Goal: Information Seeking & Learning: Learn about a topic

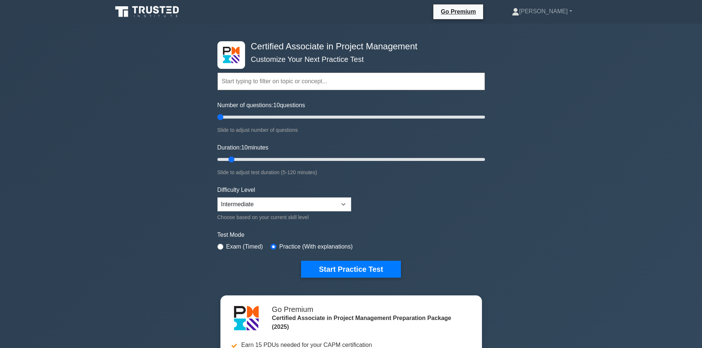
drag, startPoint x: 228, startPoint y: 116, endPoint x: 213, endPoint y: 115, distance: 15.1
type input "5"
click at [217, 115] on input "Number of questions: 10 questions" at bounding box center [350, 117] width 267 height 9
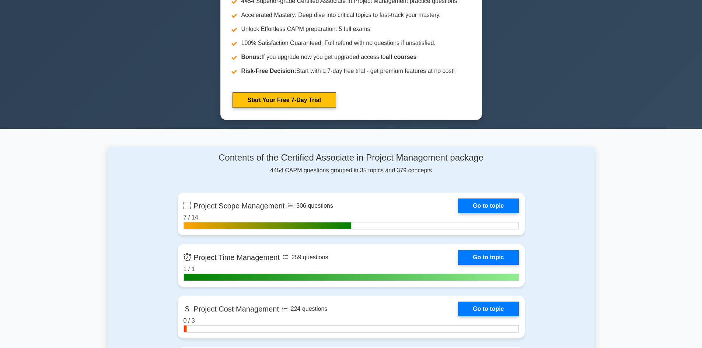
scroll to position [368, 0]
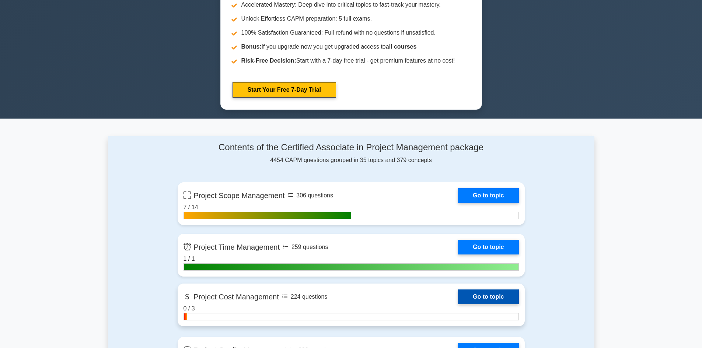
click at [458, 289] on link "Go to topic" at bounding box center [488, 296] width 60 height 15
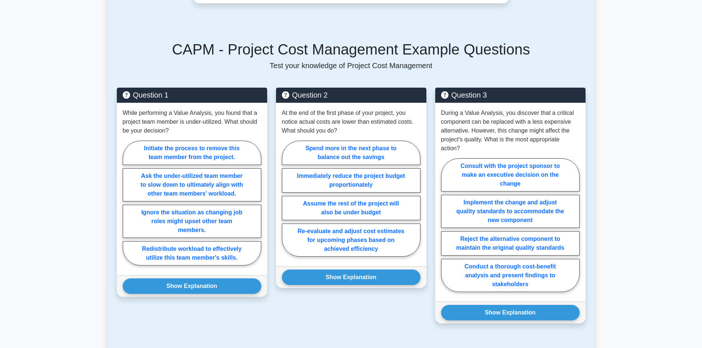
scroll to position [663, 0]
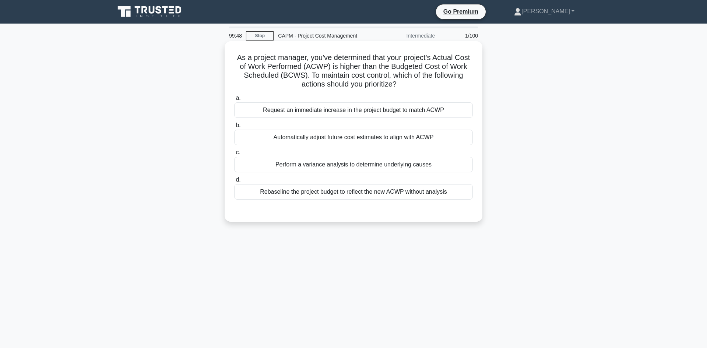
drag, startPoint x: 453, startPoint y: 192, endPoint x: 236, endPoint y: 55, distance: 256.7
click at [236, 55] on div "As a project manager, you've determined that your project's Actual Cost of Work…" at bounding box center [354, 131] width 252 height 175
copy div "As a project manager, you've determined that your project's Actual Cost of Work…"
click at [333, 162] on div "Perform a variance analysis to determine underlying causes" at bounding box center [353, 164] width 239 height 15
click at [234, 155] on input "c. Perform a variance analysis to determine underlying causes" at bounding box center [234, 152] width 0 height 5
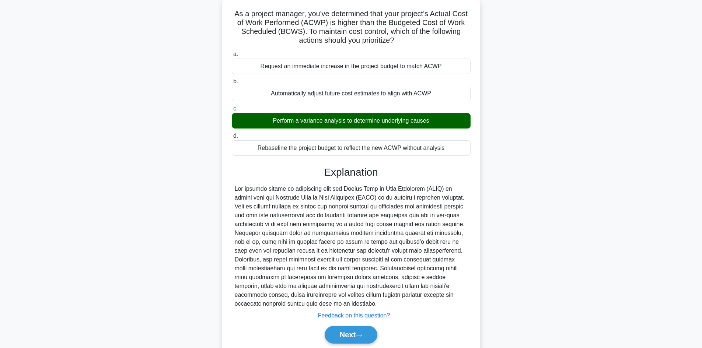
scroll to position [60, 0]
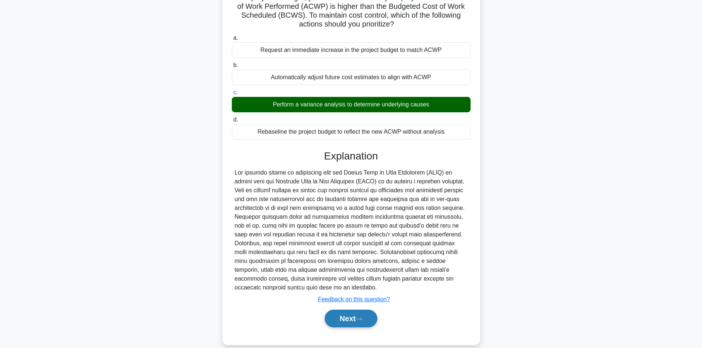
click at [350, 313] on button "Next" at bounding box center [350, 319] width 53 height 18
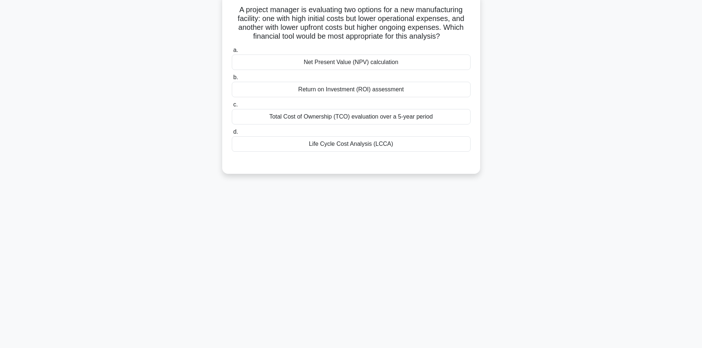
scroll to position [0, 0]
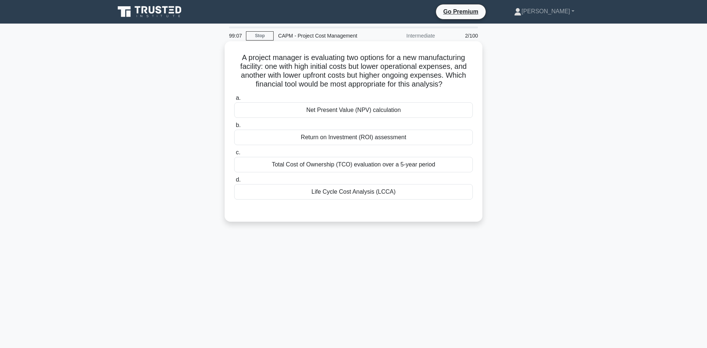
drag, startPoint x: 413, startPoint y: 187, endPoint x: 231, endPoint y: 56, distance: 223.7
click at [231, 56] on div "A project manager is evaluating two options for a new manufacturing facility: o…" at bounding box center [354, 131] width 252 height 175
copy div "A project manager is evaluating two options for a new manufacturing facility: o…"
click at [344, 108] on div "Net Present Value (NPV) calculation" at bounding box center [353, 109] width 239 height 15
click at [234, 101] on input "a. Net Present Value (NPV) calculation" at bounding box center [234, 98] width 0 height 5
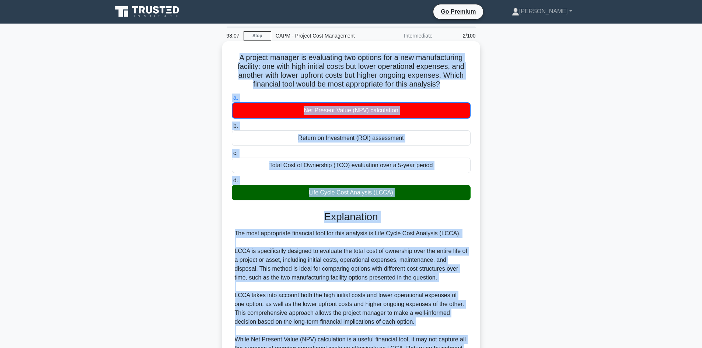
drag, startPoint x: 320, startPoint y: 285, endPoint x: 236, endPoint y: 48, distance: 251.6
click at [236, 48] on div "A project manager is evaluating two options for a new manufacturing facility: o…" at bounding box center [351, 258] width 252 height 429
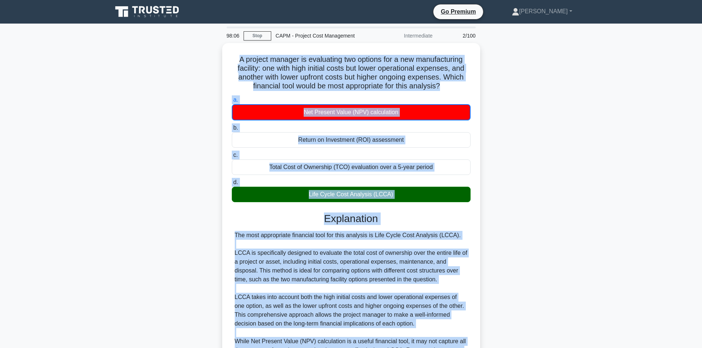
copy div "A project manager is evaluating two options for a new manufacturing facility: o…"
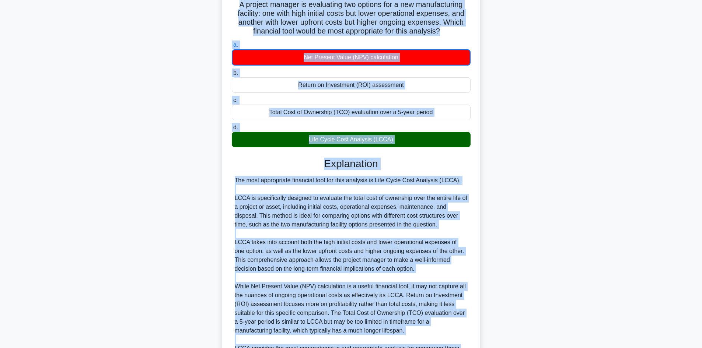
scroll to position [131, 0]
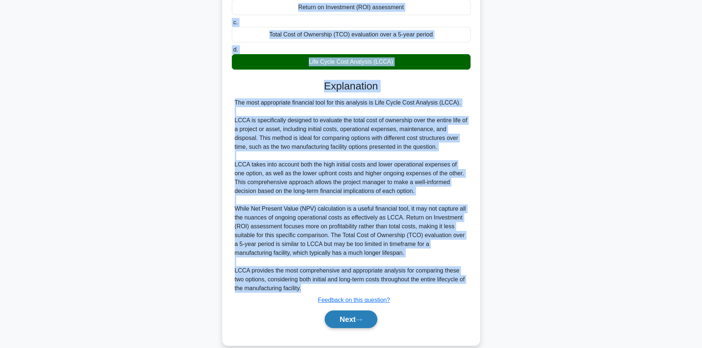
click at [357, 317] on button "Next" at bounding box center [350, 319] width 53 height 18
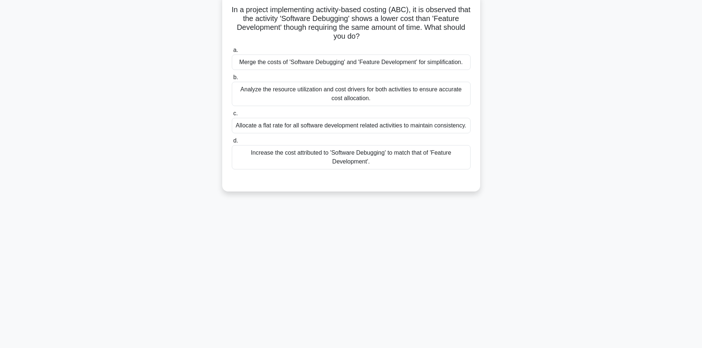
scroll to position [0, 0]
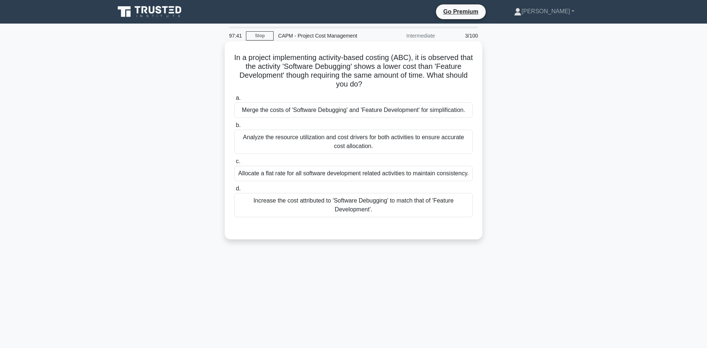
drag, startPoint x: 431, startPoint y: 206, endPoint x: 232, endPoint y: 44, distance: 256.8
click at [230, 44] on div "In a project implementing activity-based costing (ABC), it is observed that the…" at bounding box center [354, 140] width 252 height 192
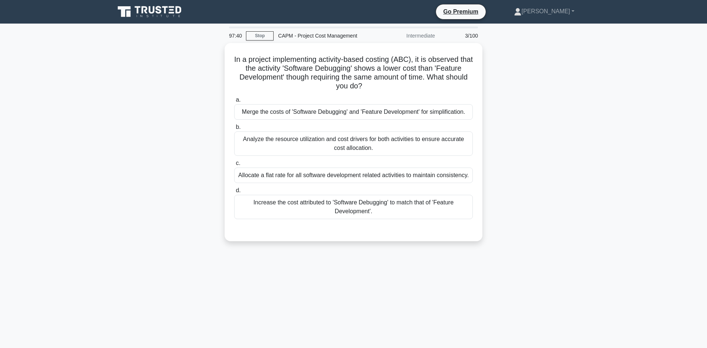
copy div "In a project implementing activity-based costing (ABC), it is observed that the…"
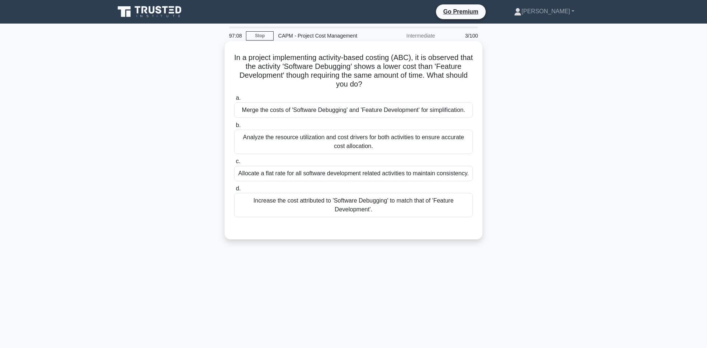
click at [402, 108] on div "Merge the costs of 'Software Debugging' and 'Feature Development' for simplific…" at bounding box center [353, 109] width 239 height 15
click at [234, 101] on input "a. Merge the costs of 'Software Debugging' and 'Feature Development' for simpli…" at bounding box center [234, 98] width 0 height 5
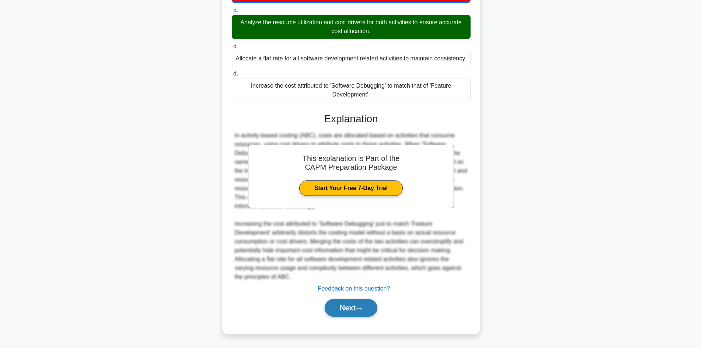
scroll to position [175, 0]
click at [348, 317] on button "Next" at bounding box center [350, 308] width 53 height 18
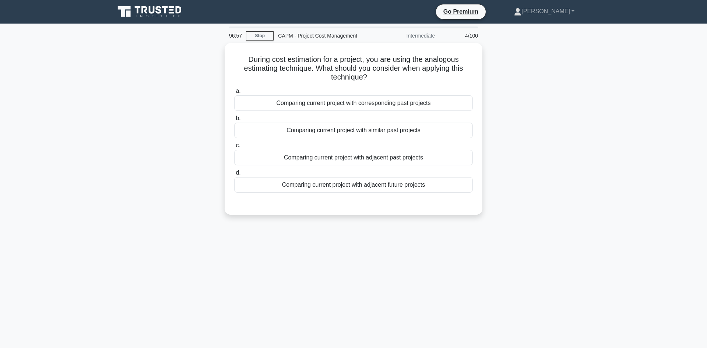
drag, startPoint x: 445, startPoint y: 176, endPoint x: 218, endPoint y: 58, distance: 256.5
click at [218, 58] on div "During cost estimation for a project, you are using the analogous estimating te…" at bounding box center [353, 133] width 486 height 180
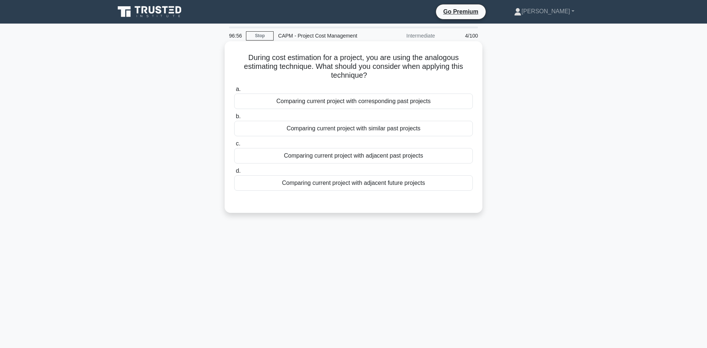
copy div "During cost estimation for a project, you are using the analogous estimating te…"
click at [380, 98] on div "Comparing current project with corresponding past projects" at bounding box center [353, 101] width 239 height 15
click at [234, 92] on input "a. Comparing current project with corresponding past projects" at bounding box center [234, 89] width 0 height 5
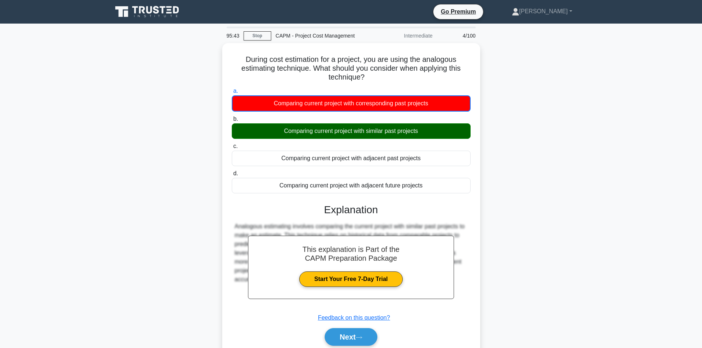
scroll to position [51, 0]
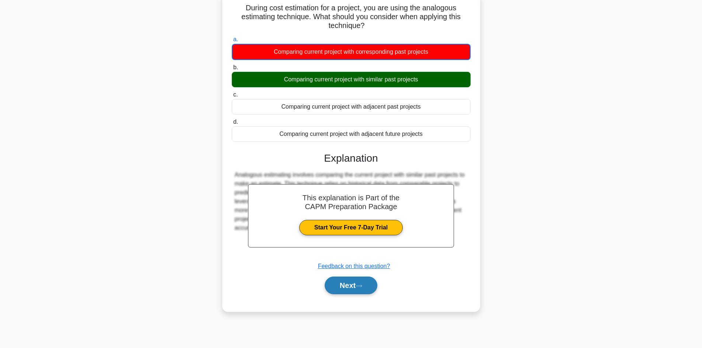
click at [357, 294] on button "Next" at bounding box center [350, 286] width 53 height 18
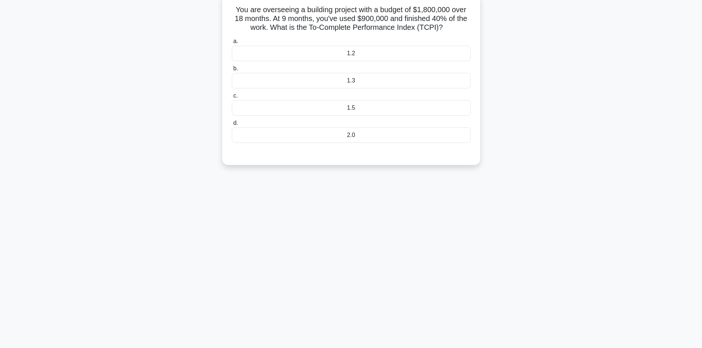
scroll to position [0, 0]
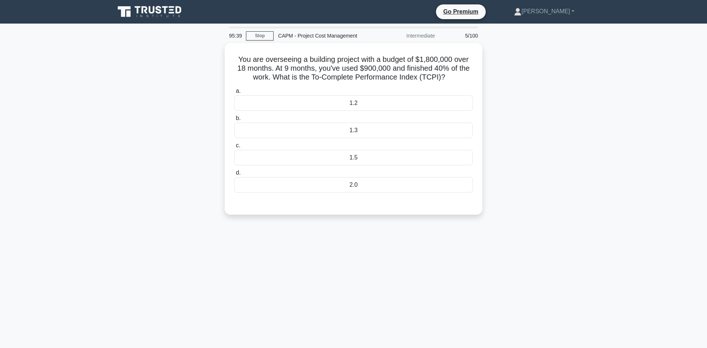
drag, startPoint x: 390, startPoint y: 183, endPoint x: 217, endPoint y: 50, distance: 218.6
click at [217, 50] on div "You are overseeing a building project with a budget of $1,800,000 over 18 month…" at bounding box center [353, 133] width 486 height 180
copy div "You are overseeing a building project with a budget of $1,800,000 over 18 month…"
click at [353, 98] on div "1.2" at bounding box center [353, 101] width 239 height 15
click at [234, 92] on input "a. 1.2" at bounding box center [234, 89] width 0 height 5
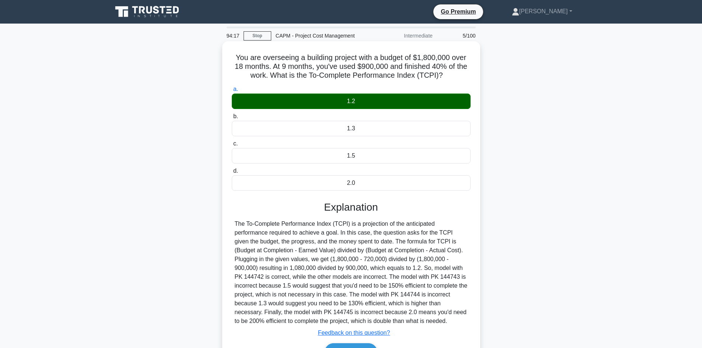
drag, startPoint x: 354, startPoint y: 315, endPoint x: 231, endPoint y: 219, distance: 155.8
click at [231, 219] on div "a. 1.2 b. 1.3 c. d." at bounding box center [351, 226] width 240 height 287
copy div "The To-Complete Performance Index (TCPI) is a projection of the anticipated per…"
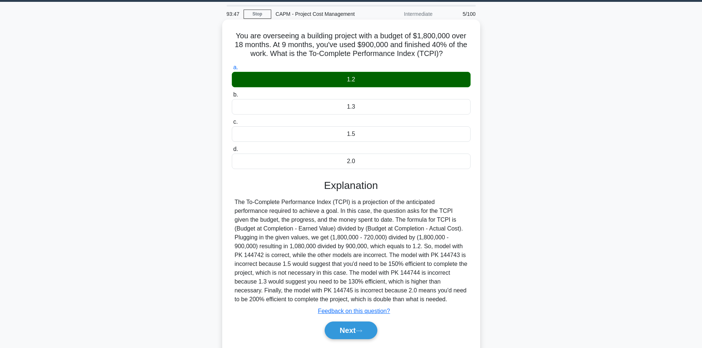
scroll to position [34, 0]
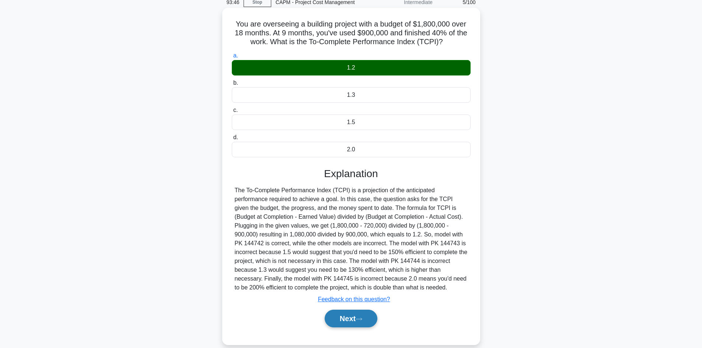
click at [349, 320] on button "Next" at bounding box center [350, 319] width 53 height 18
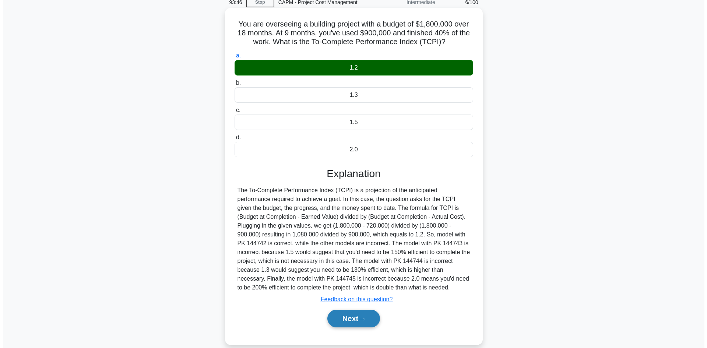
scroll to position [0, 0]
